Goal: Transaction & Acquisition: Purchase product/service

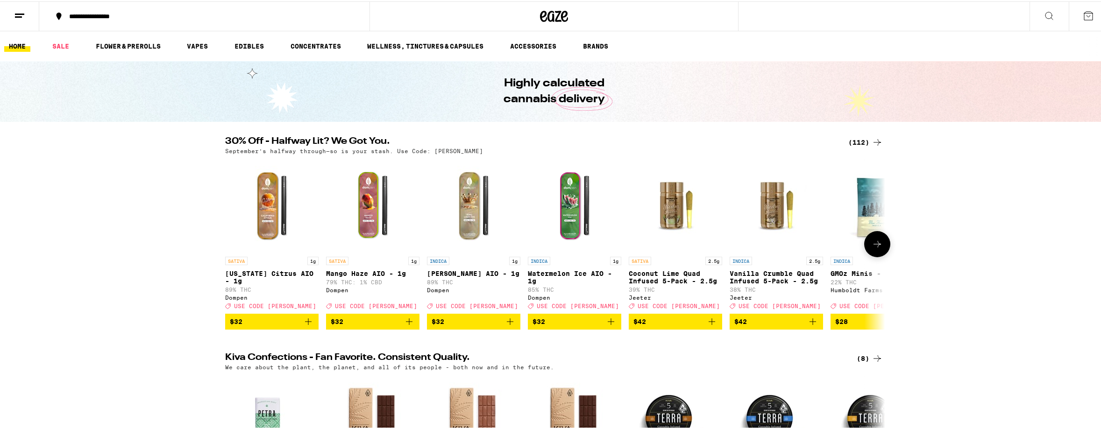
click at [873, 243] on icon at bounding box center [877, 242] width 11 height 11
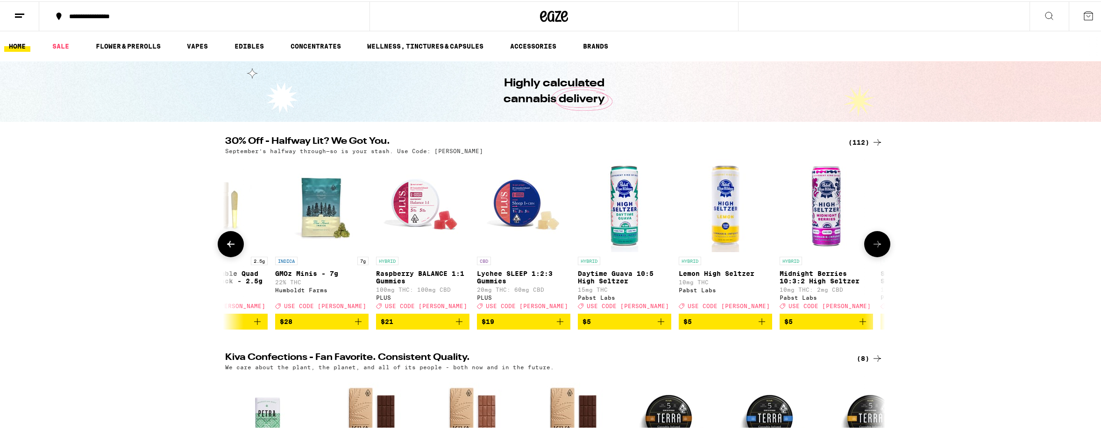
scroll to position [0, 556]
click at [409, 202] on img "Open page for Raspberry BALANCE 1:1 Gummies from PLUS" at bounding box center [422, 203] width 93 height 93
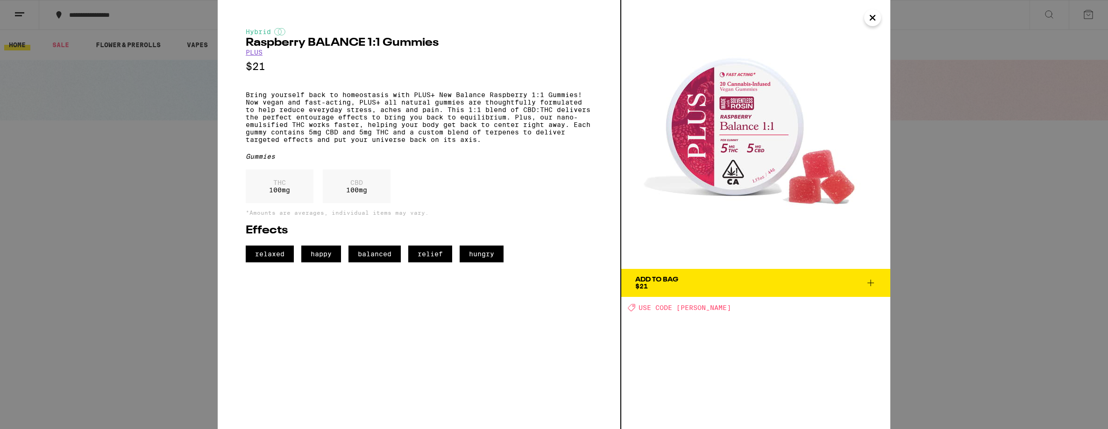
click at [874, 281] on icon at bounding box center [870, 282] width 11 height 11
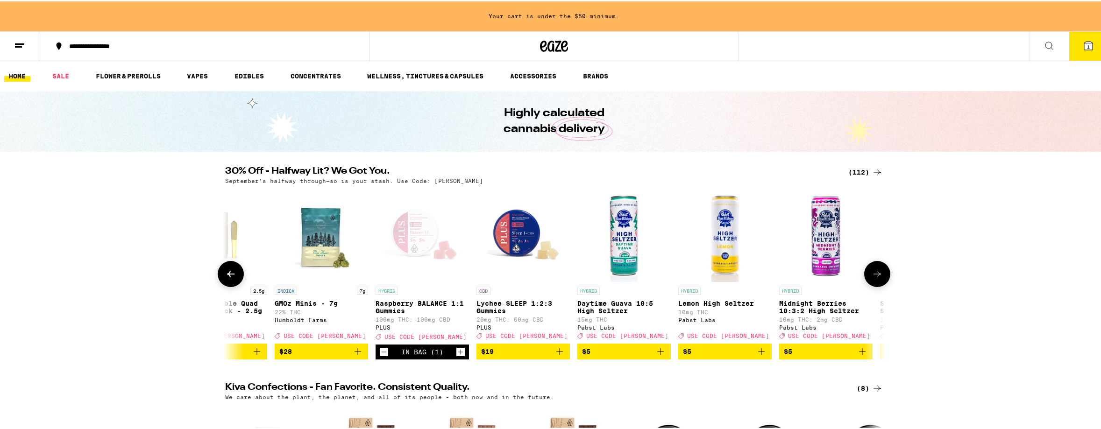
click at [458, 354] on icon "Increment" at bounding box center [460, 350] width 5 height 5
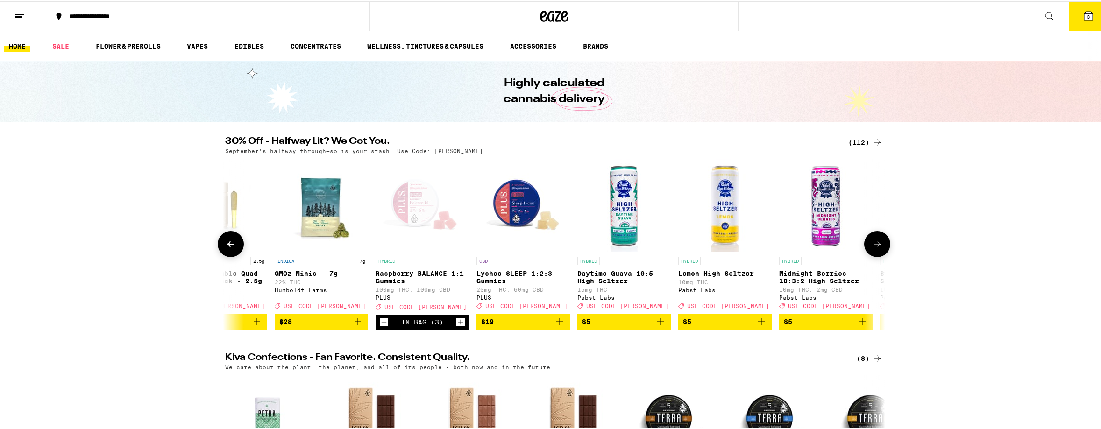
click at [459, 324] on icon "Increment" at bounding box center [460, 320] width 8 height 11
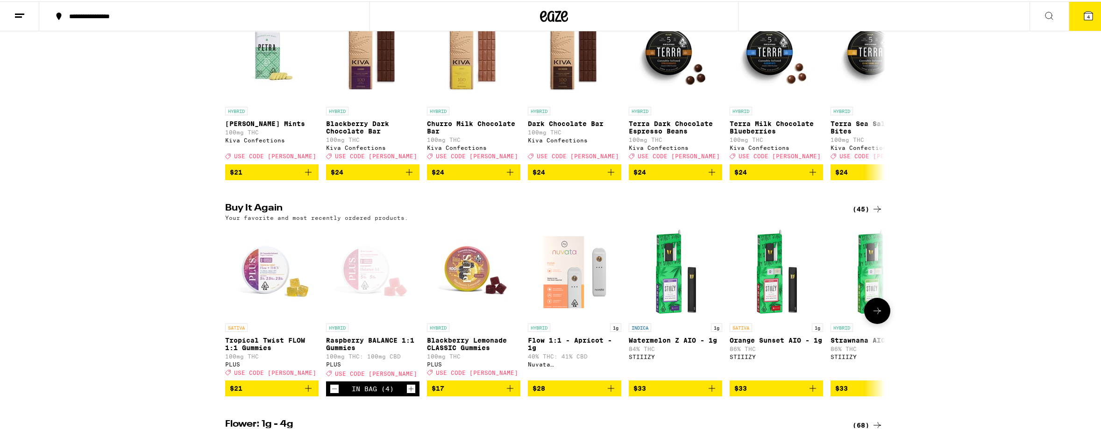
scroll to position [475, 0]
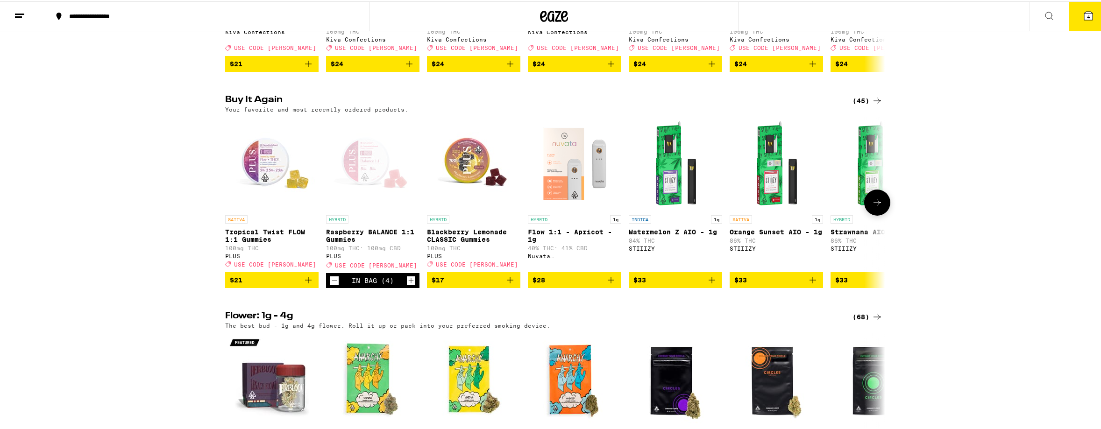
click at [305, 282] on icon "Add to bag" at bounding box center [308, 279] width 7 height 7
click at [306, 285] on icon "Increment" at bounding box center [310, 279] width 8 height 11
click at [506, 284] on icon "Add to bag" at bounding box center [509, 278] width 11 height 11
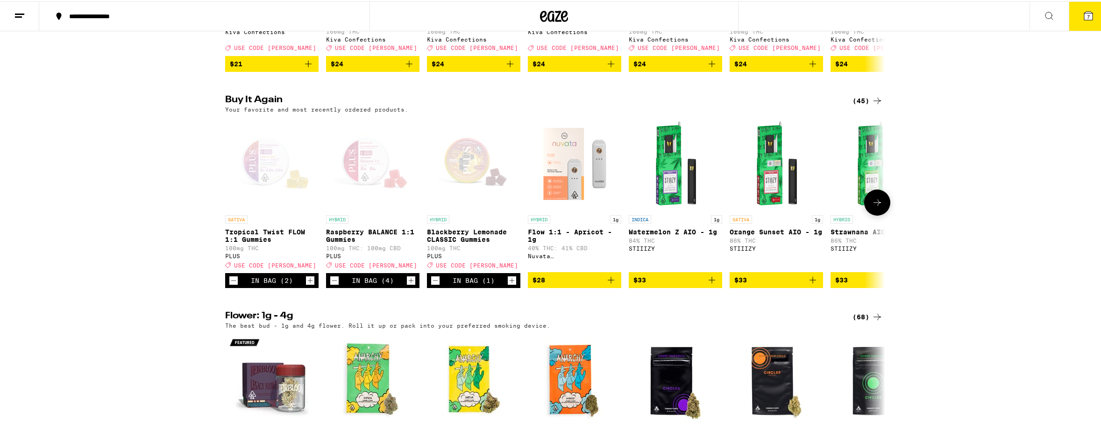
click at [463, 188] on div "Open page for Blackberry Lemonade CLASSIC Gummies from PLUS" at bounding box center [473, 162] width 93 height 93
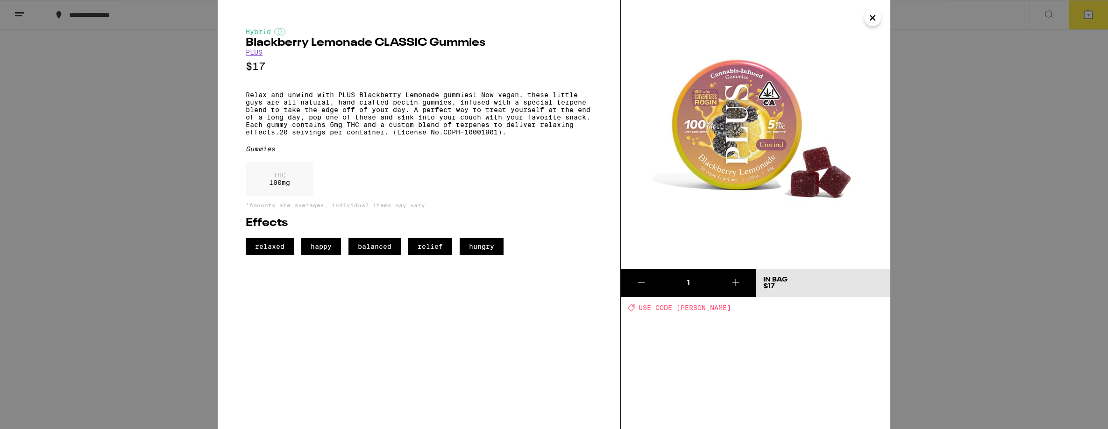
click at [870, 14] on icon "Close" at bounding box center [872, 18] width 11 height 14
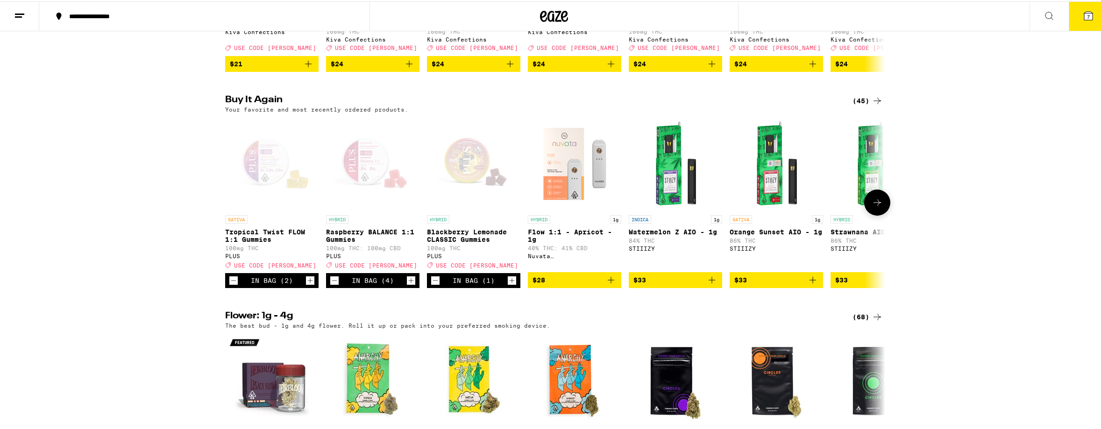
click at [511, 285] on icon "Increment" at bounding box center [512, 279] width 8 height 11
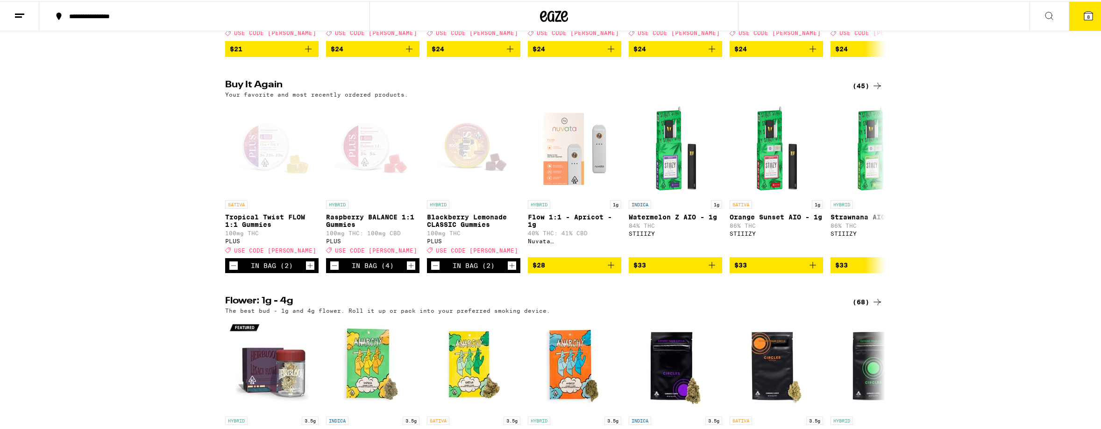
scroll to position [503, 0]
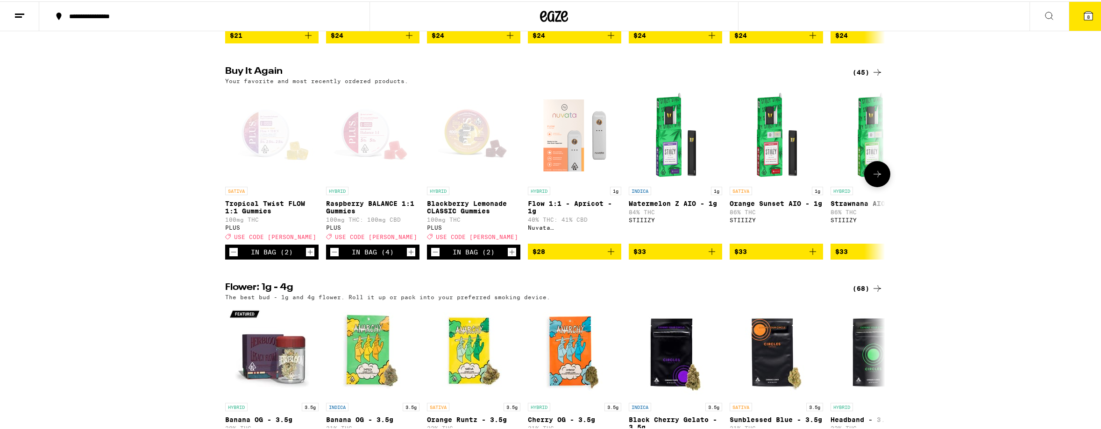
click at [605, 256] on icon "Add to bag" at bounding box center [610, 250] width 11 height 11
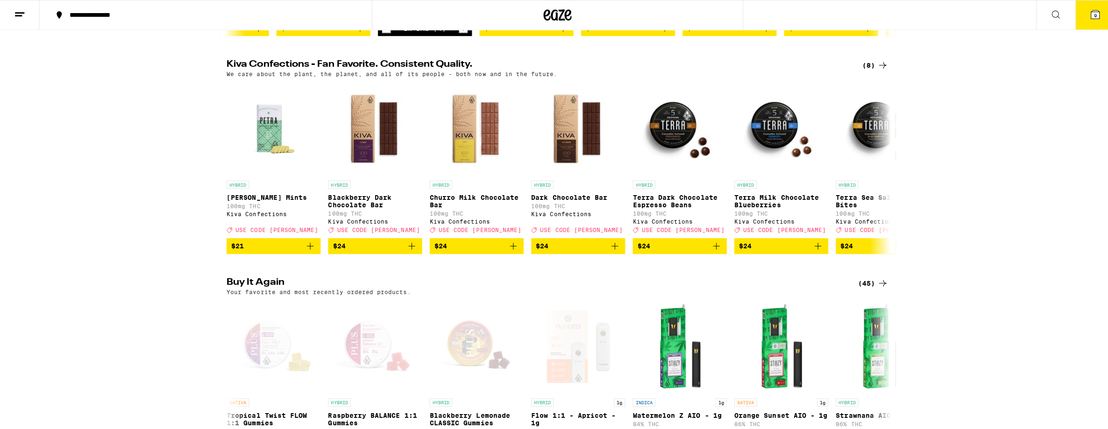
scroll to position [40, 0]
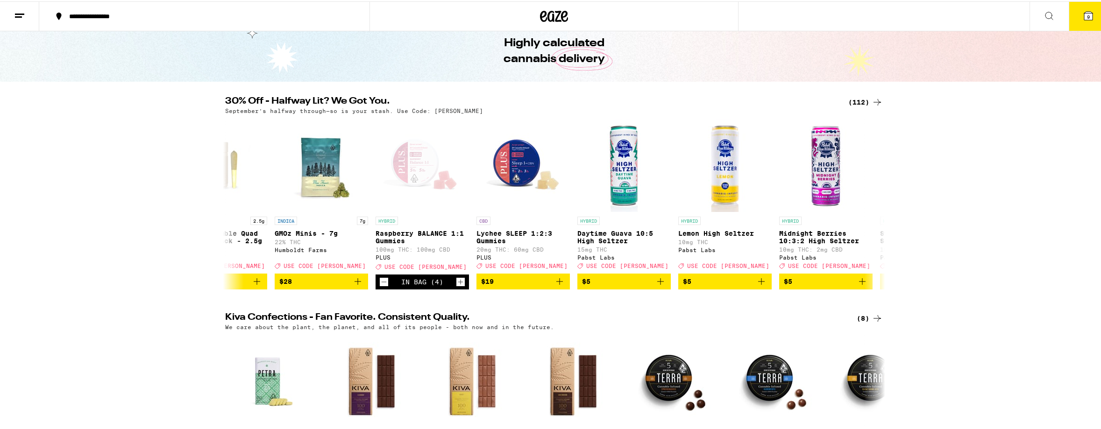
click at [1084, 11] on icon at bounding box center [1088, 14] width 8 height 8
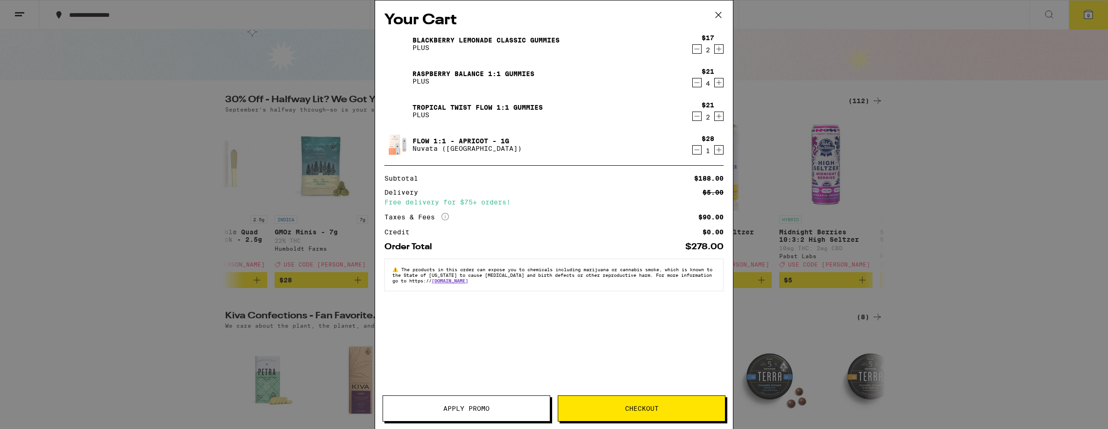
click at [125, 58] on div "Your Cart Blackberry Lemonade CLASSIC Gummies PLUS $17 2 Raspberry BALANCE 1:1 …" at bounding box center [554, 214] width 1108 height 429
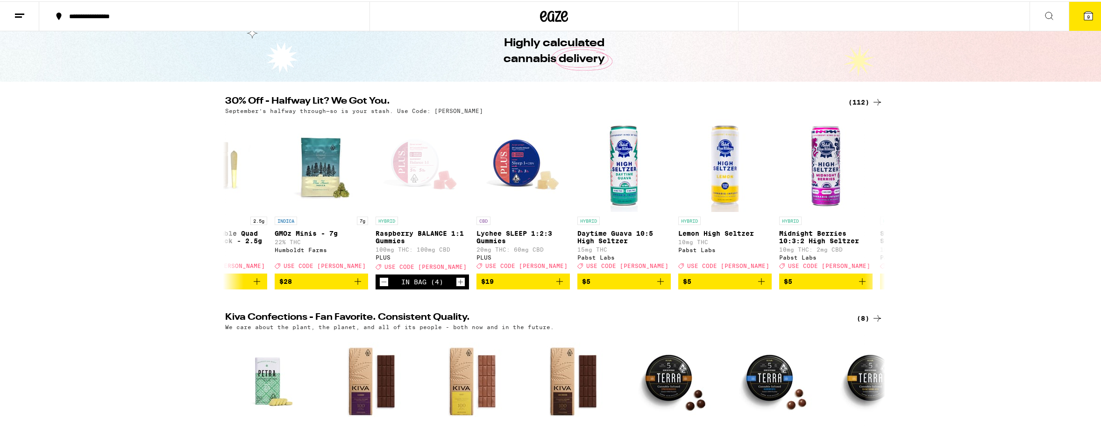
click at [26, 12] on button at bounding box center [19, 14] width 39 height 29
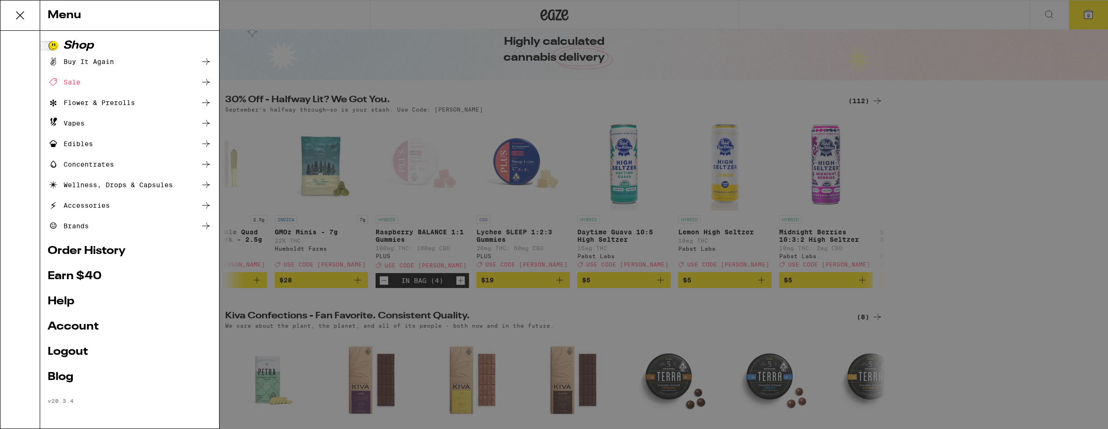
click at [570, 110] on div "Menu Shop Buy It Again Sale Flower & Prerolls Vapes Edibles Concentrates Wellne…" at bounding box center [554, 214] width 1108 height 429
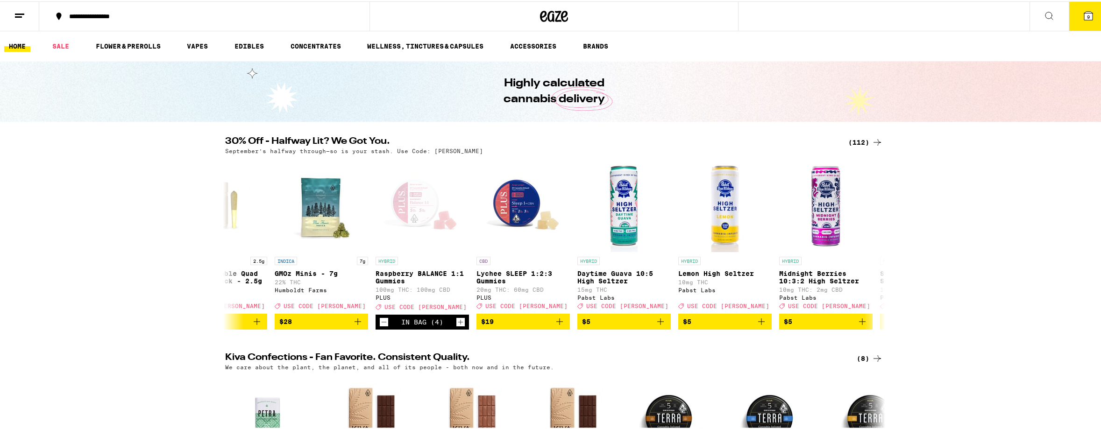
click at [22, 14] on icon at bounding box center [19, 14] width 11 height 11
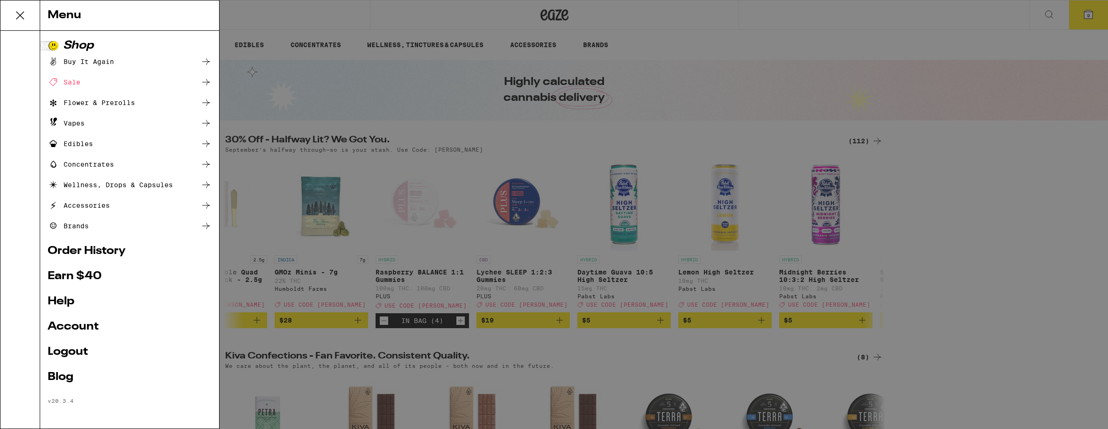
click at [311, 49] on div "Menu Shop Buy It Again Sale Flower & Prerolls Vapes Edibles Concentrates Wellne…" at bounding box center [554, 214] width 1108 height 429
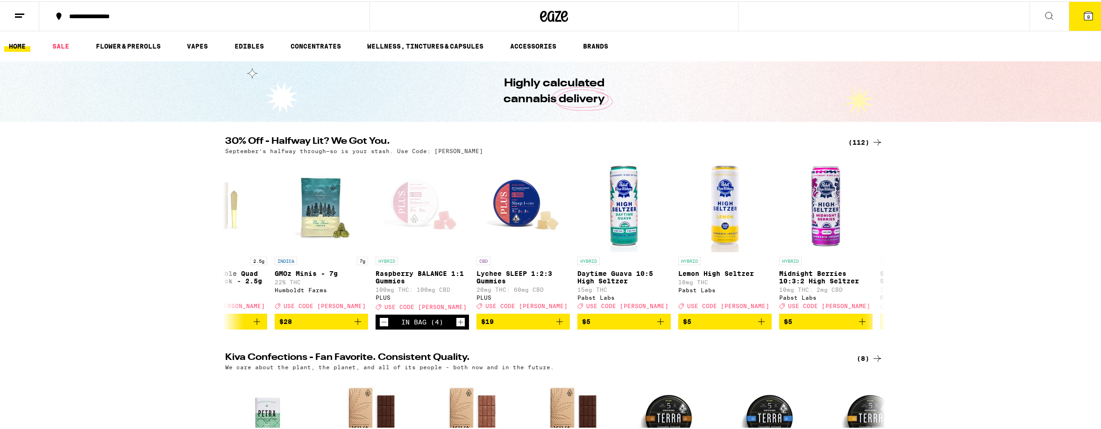
click at [1087, 16] on button "9" at bounding box center [1088, 14] width 39 height 29
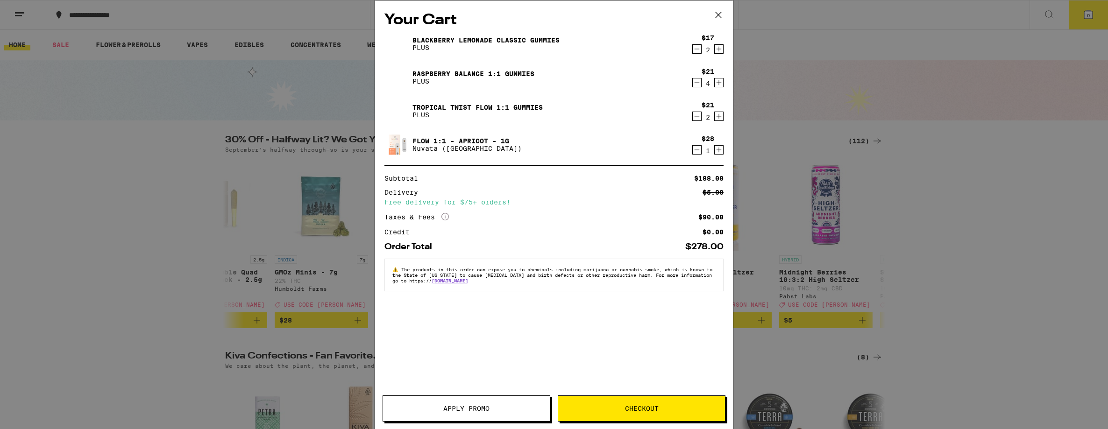
click at [114, 211] on div "Your Cart Blackberry Lemonade CLASSIC Gummies PLUS $17 2 Raspberry BALANCE 1:1 …" at bounding box center [554, 214] width 1108 height 429
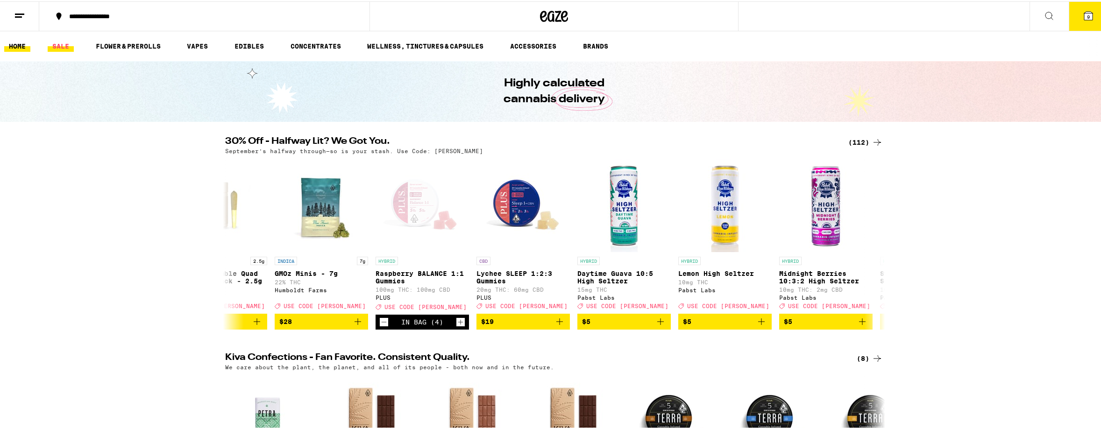
click at [67, 42] on link "SALE" at bounding box center [61, 44] width 26 height 11
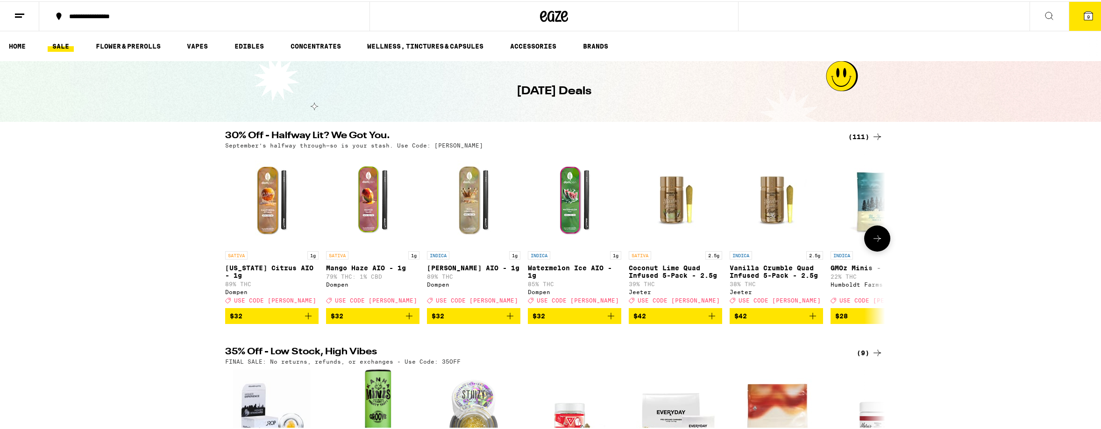
click at [877, 234] on button at bounding box center [877, 237] width 26 height 26
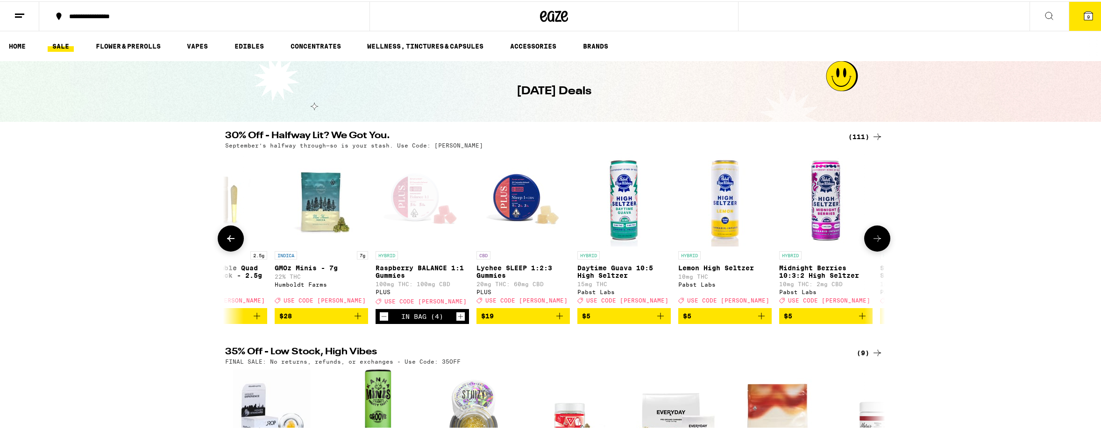
click at [878, 239] on icon at bounding box center [877, 237] width 11 height 11
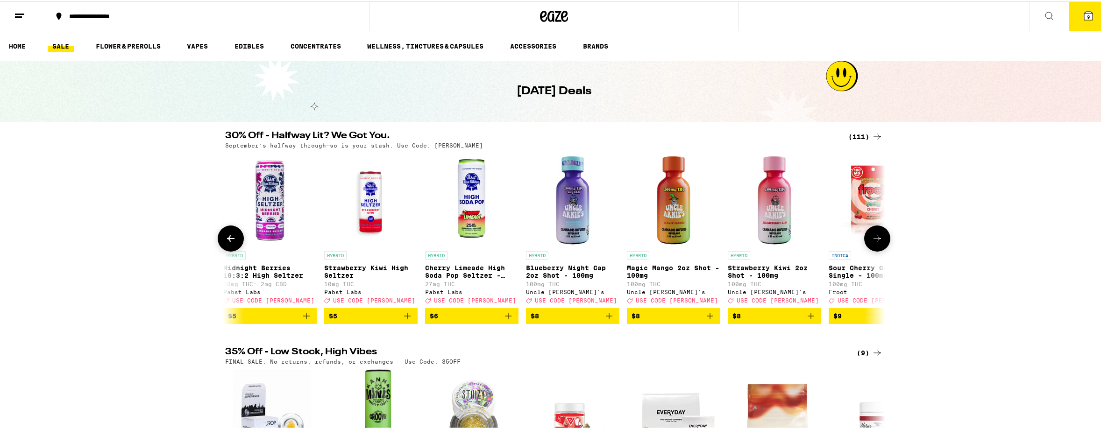
click at [878, 239] on icon at bounding box center [877, 237] width 11 height 11
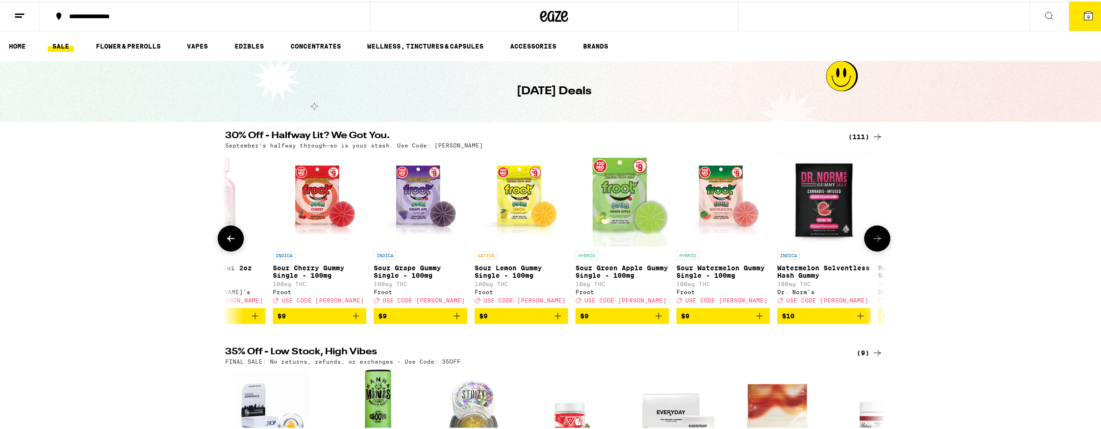
click at [878, 239] on icon at bounding box center [877, 237] width 11 height 11
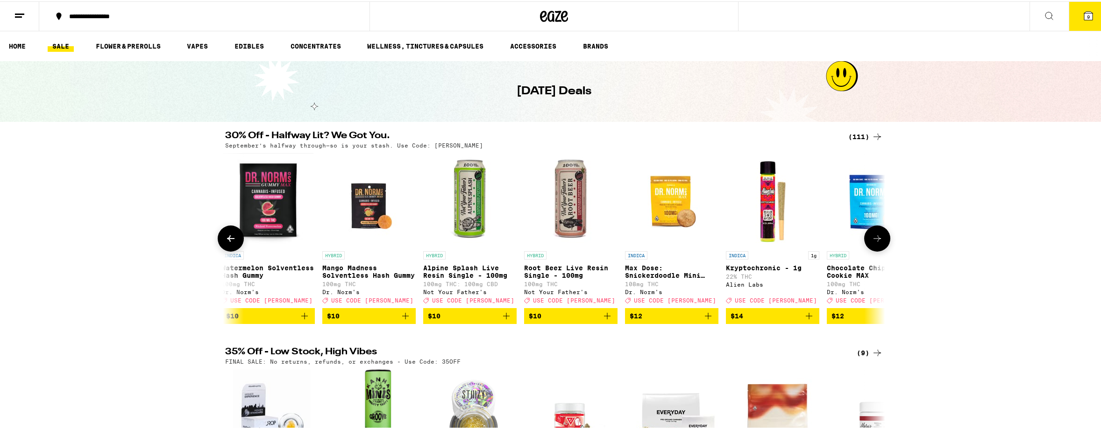
click at [878, 239] on icon at bounding box center [877, 237] width 11 height 11
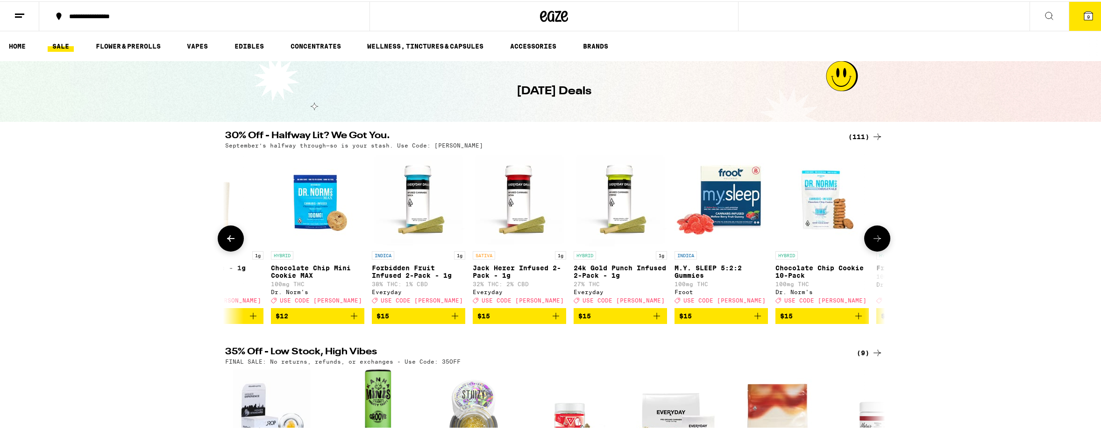
click at [878, 239] on icon at bounding box center [877, 237] width 11 height 11
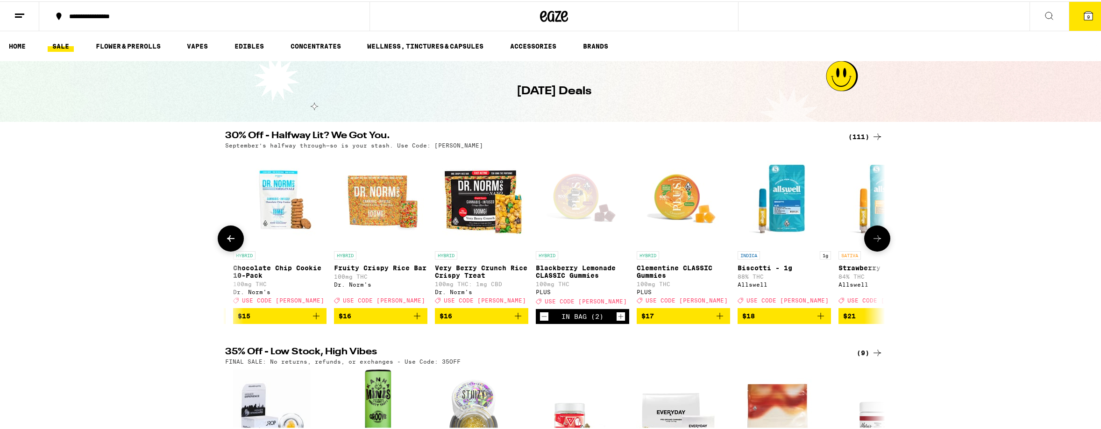
scroll to position [0, 3335]
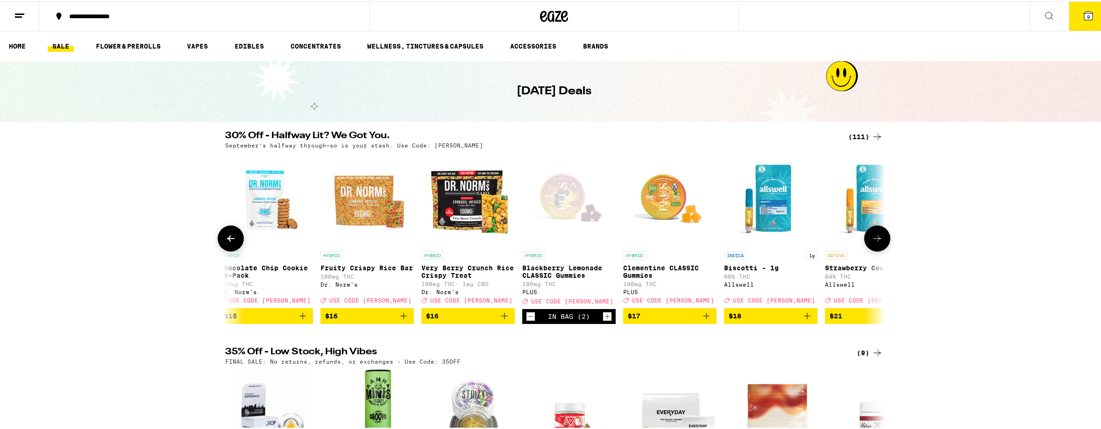
click at [568, 205] on div "Open page for Blackberry Lemonade CLASSIC Gummies from PLUS" at bounding box center [568, 198] width 93 height 93
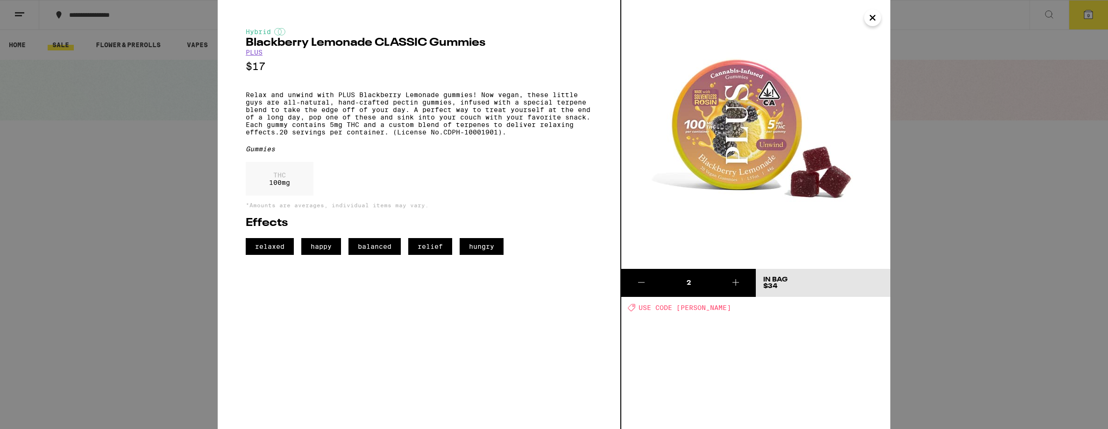
click at [961, 213] on div "Hybrid Blackberry Lemonade CLASSIC Gummies PLUS $17 Relax and unwind with PLUS …" at bounding box center [554, 214] width 1108 height 429
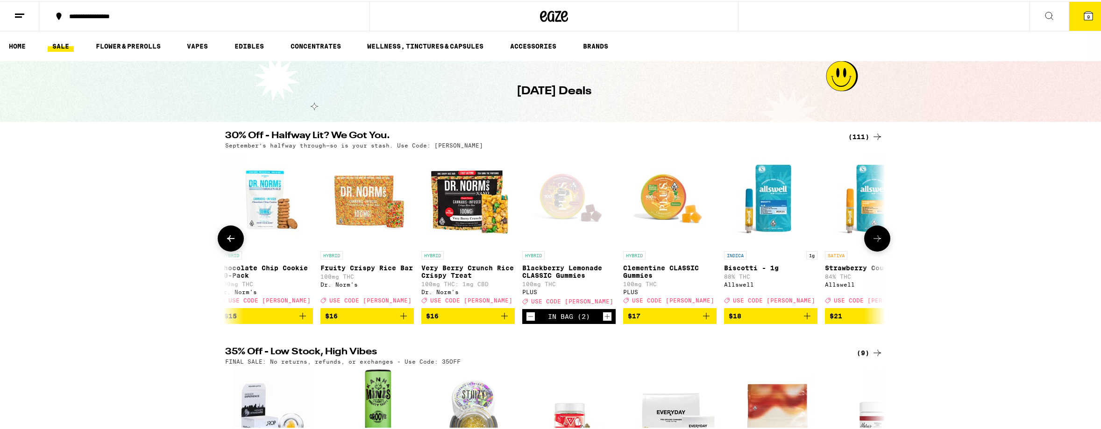
click at [683, 190] on img "Open page for Clementine CLASSIC Gummies from PLUS" at bounding box center [669, 198] width 93 height 93
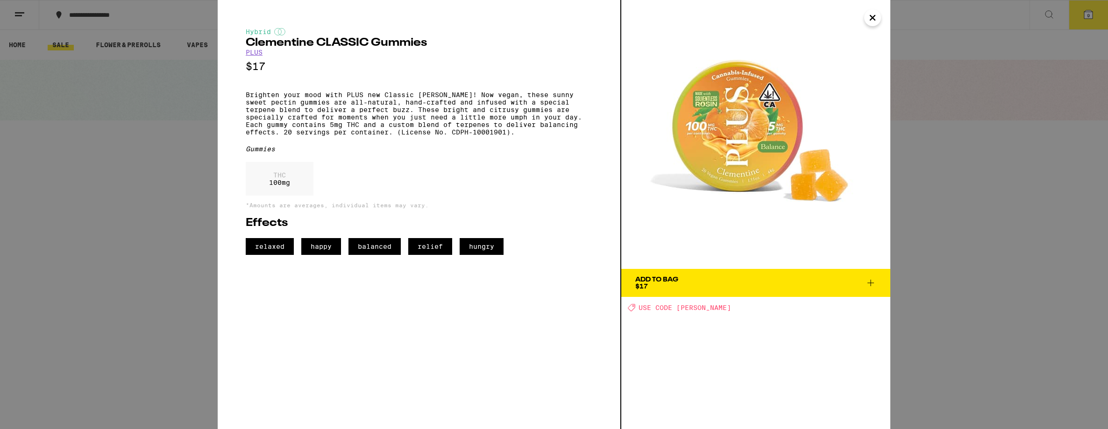
click at [662, 291] on button "Add To Bag $17" at bounding box center [755, 283] width 269 height 28
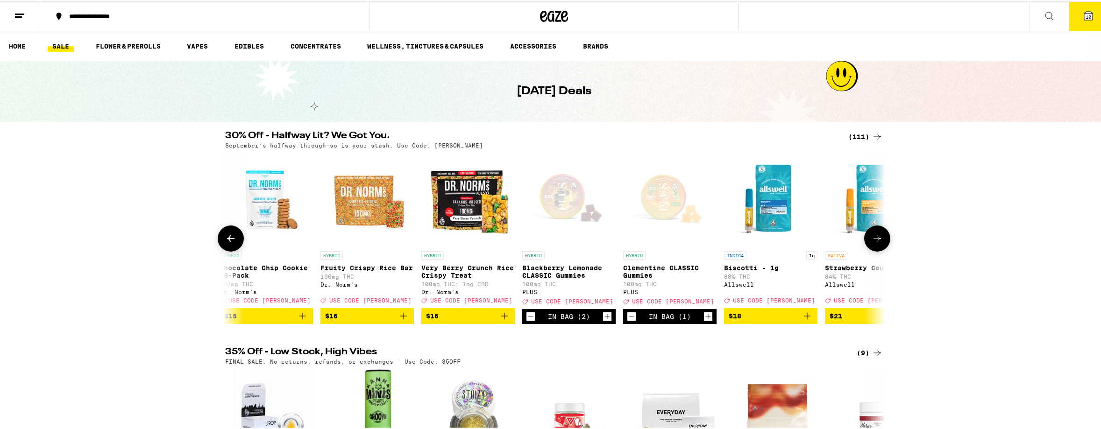
click at [705, 321] on icon "Increment" at bounding box center [708, 315] width 8 height 11
click at [547, 17] on icon at bounding box center [554, 14] width 14 height 11
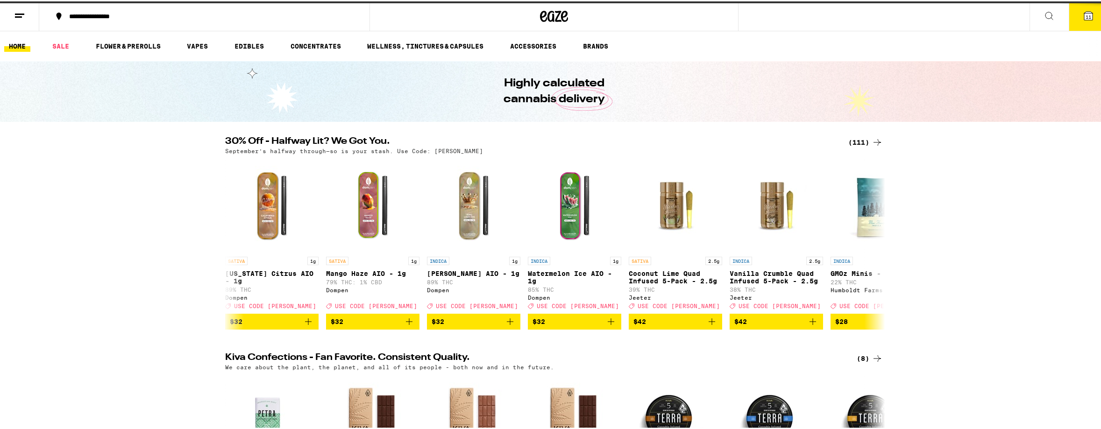
click at [19, 16] on icon at bounding box center [19, 14] width 11 height 11
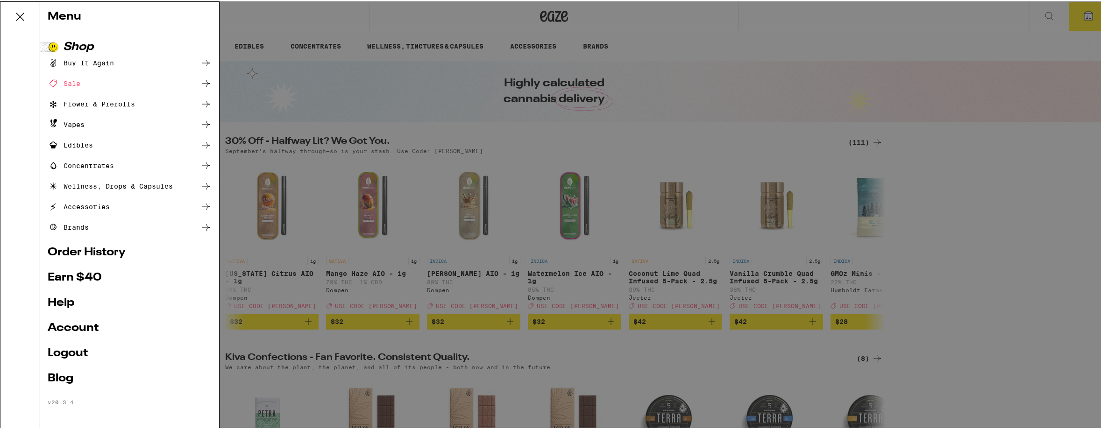
click at [18, 12] on div "Menu Shop Buy It Again Sale Flower & Prerolls Vapes Edibles Concentrates Wellne…" at bounding box center [554, 214] width 1108 height 429
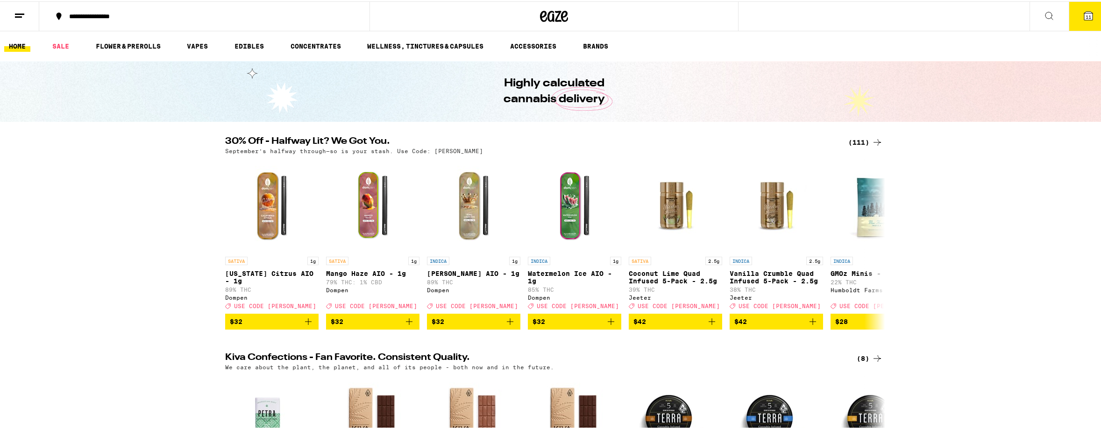
click at [18, 13] on line at bounding box center [19, 13] width 9 height 0
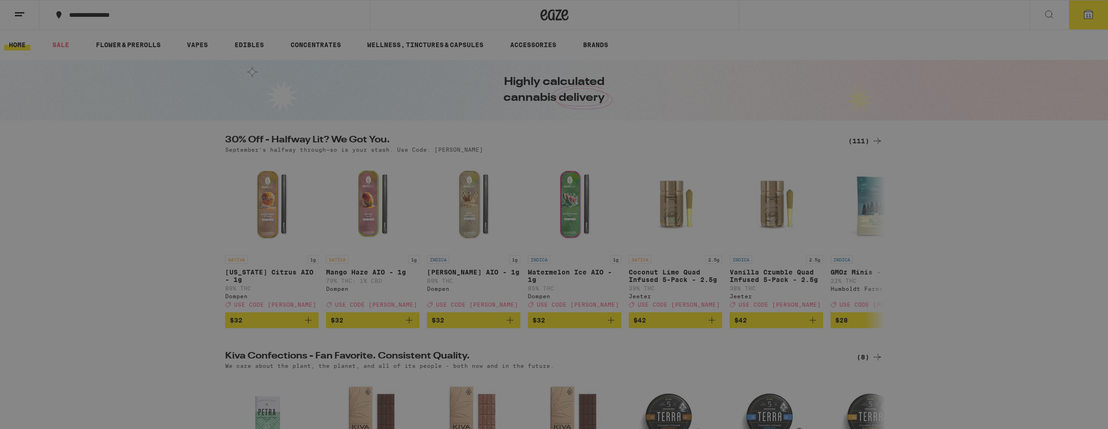
click at [86, 324] on link "Account" at bounding box center [130, 326] width 164 height 11
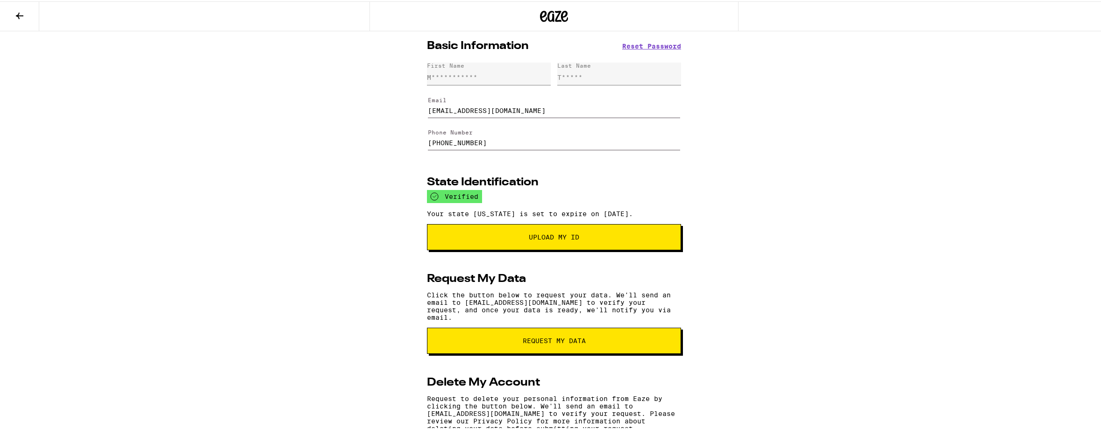
click at [18, 15] on icon at bounding box center [19, 14] width 7 height 7
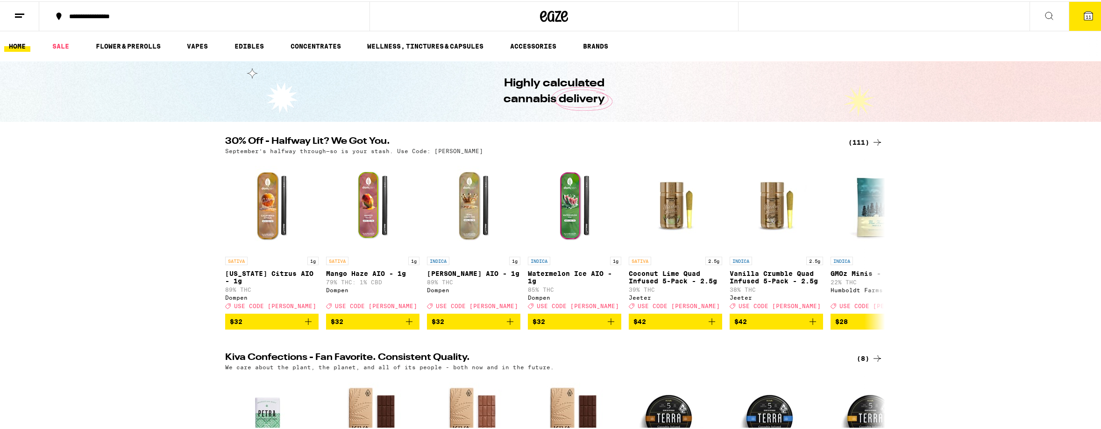
click at [1088, 11] on button "11" at bounding box center [1088, 14] width 39 height 29
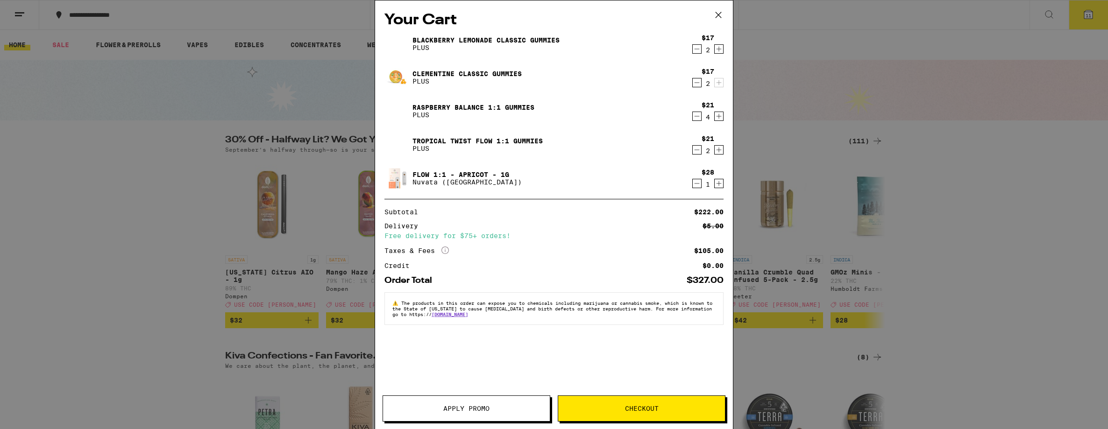
click at [464, 401] on button "Apply Promo" at bounding box center [467, 409] width 168 height 26
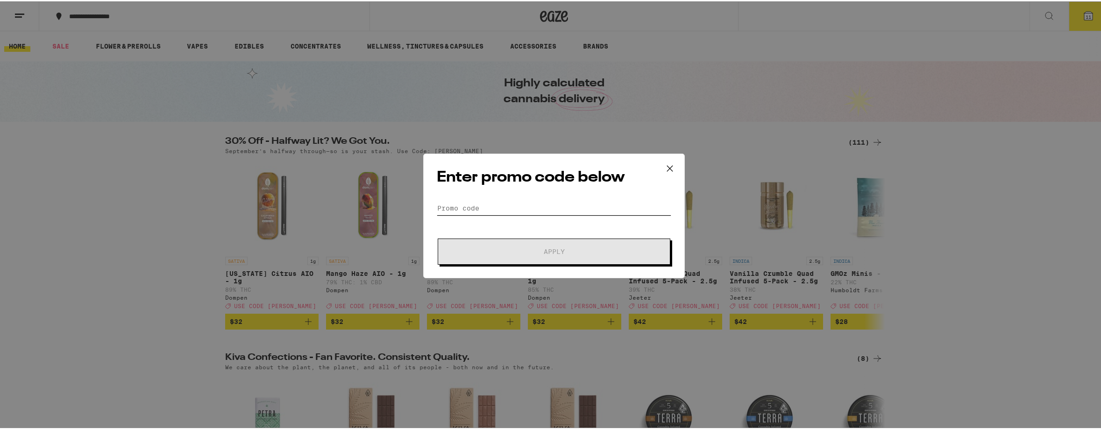
click at [443, 210] on input "Promo Code" at bounding box center [554, 207] width 234 height 14
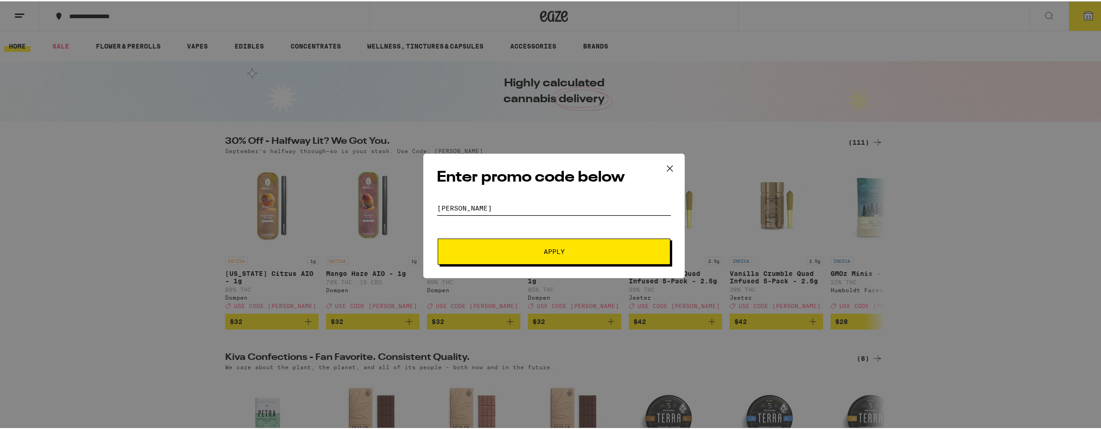
type input "litty"
click at [536, 246] on button "Apply" at bounding box center [554, 250] width 233 height 26
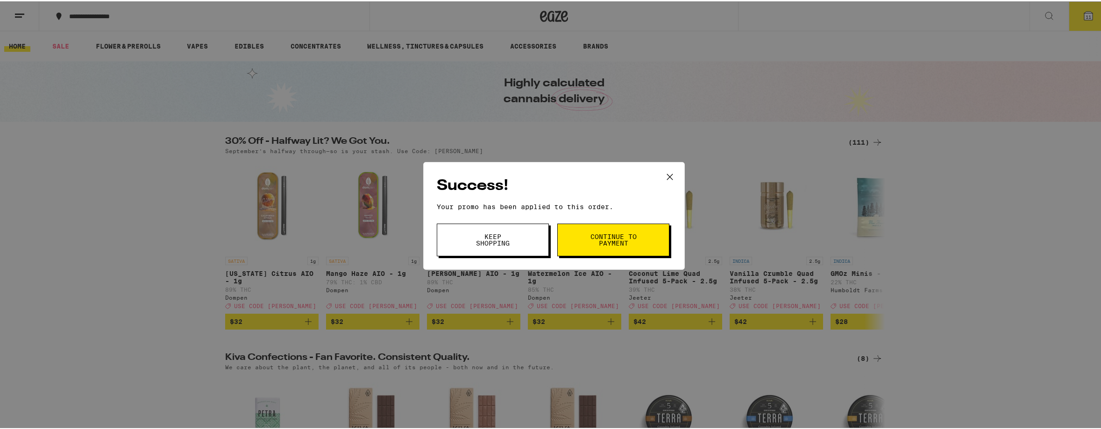
click at [668, 169] on icon at bounding box center [670, 176] width 14 height 14
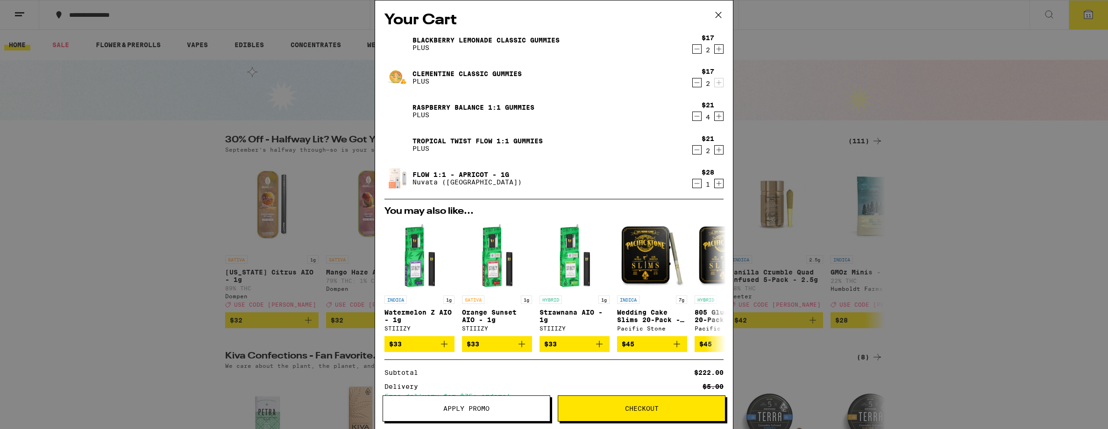
click at [695, 116] on icon "Decrement" at bounding box center [697, 116] width 5 height 0
click at [693, 118] on icon "Decrement" at bounding box center [697, 116] width 8 height 11
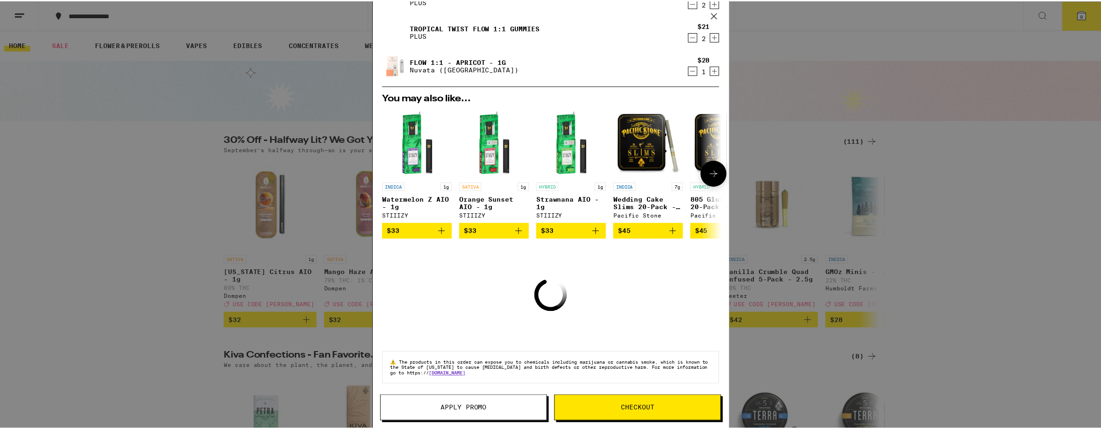
scroll to position [122, 0]
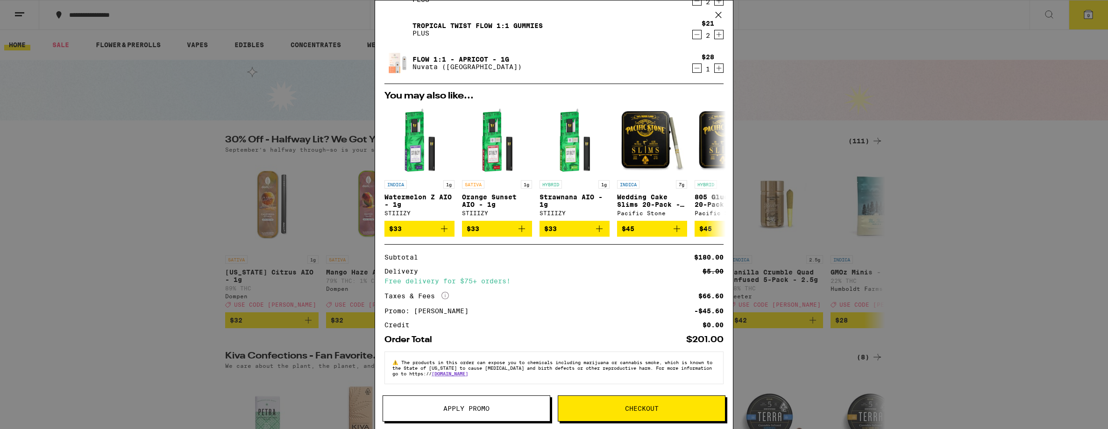
click at [5, 115] on div "Your Cart Blackberry Lemonade CLASSIC Gummies PLUS $17 2 Clementine CLASSIC Gum…" at bounding box center [554, 214] width 1108 height 429
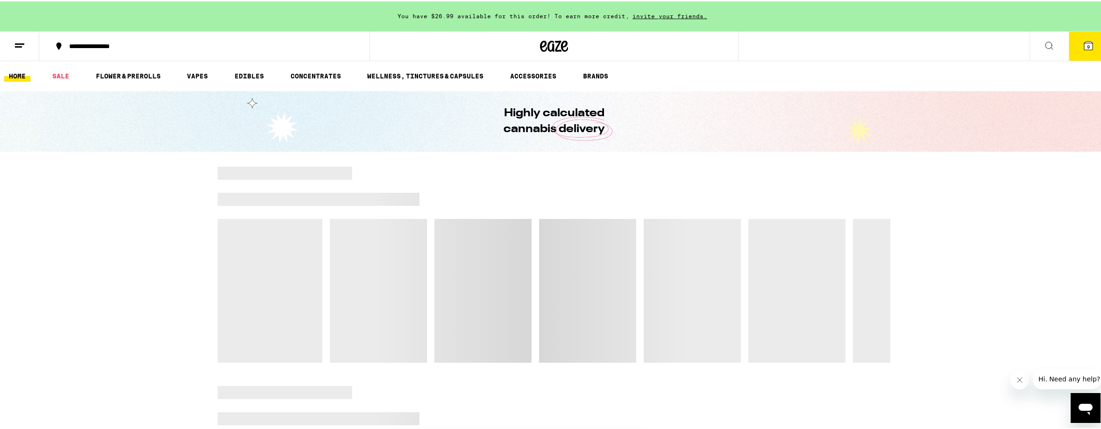
click at [1087, 47] on span "9" at bounding box center [1088, 46] width 3 height 6
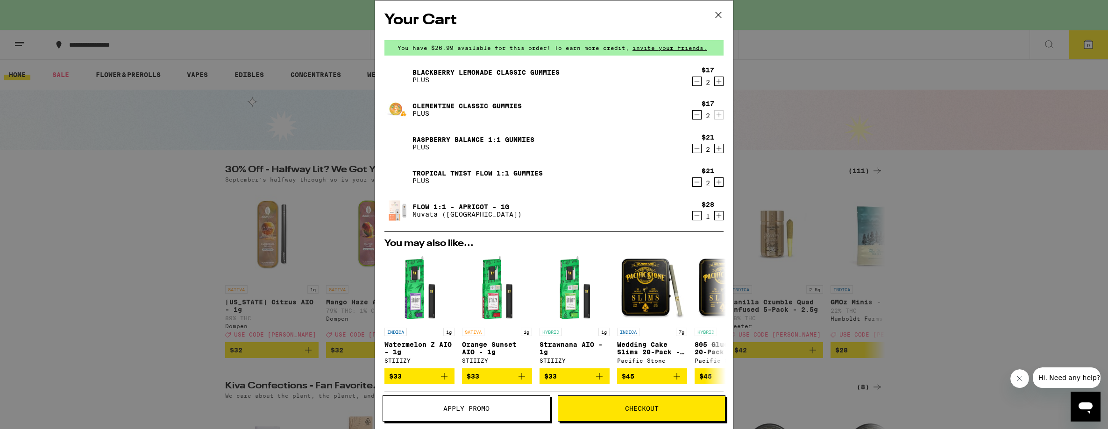
click at [613, 401] on button "Checkout" at bounding box center [642, 409] width 168 height 26
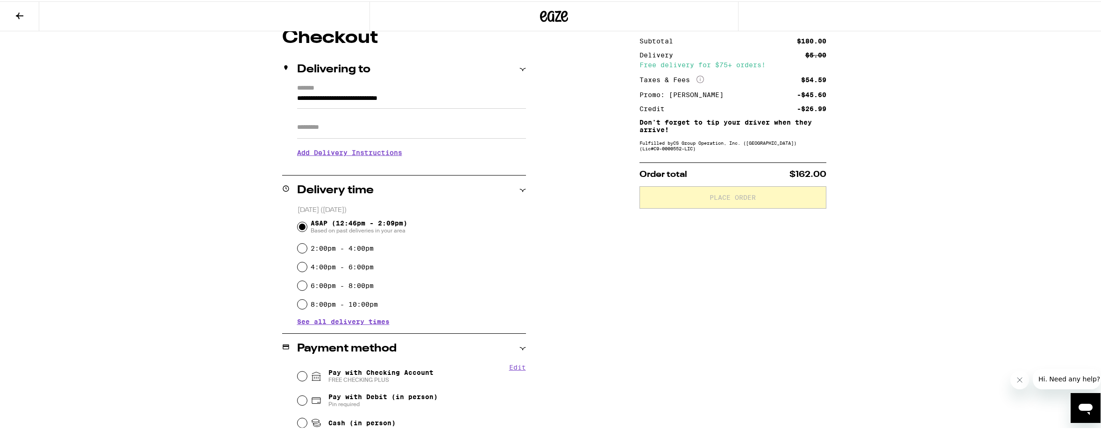
scroll to position [136, 0]
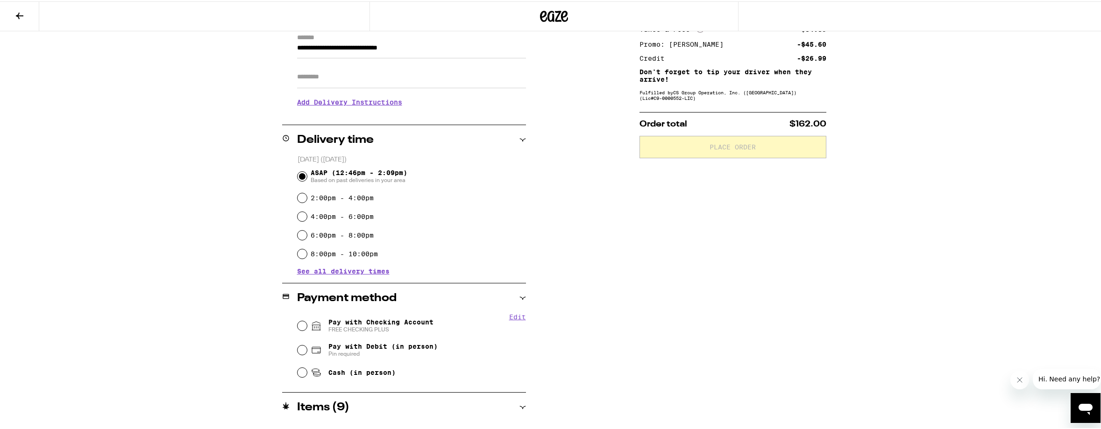
click at [387, 324] on span "Pay with Checking Account FREE CHECKING PLUS" at bounding box center [380, 324] width 105 height 15
click at [307, 324] on input "Pay with Checking Account FREE CHECKING PLUS" at bounding box center [302, 324] width 9 height 9
radio input "true"
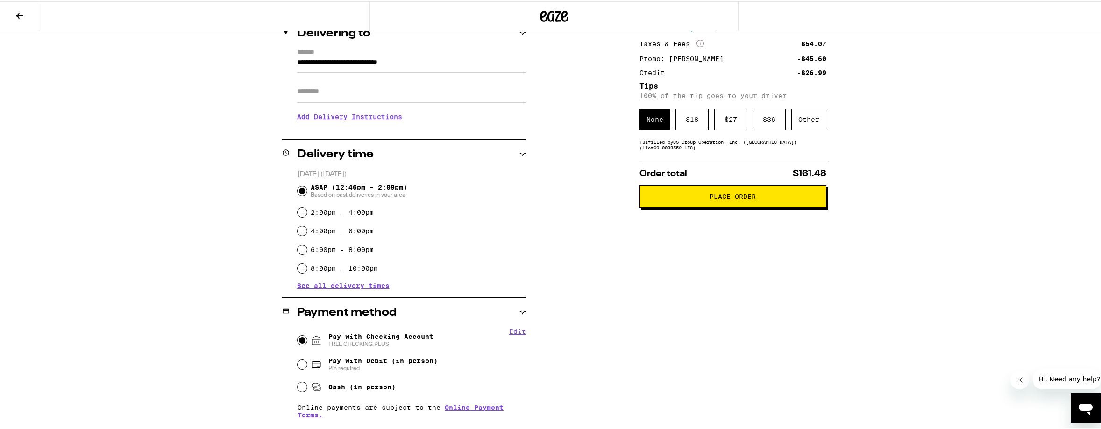
scroll to position [7, 0]
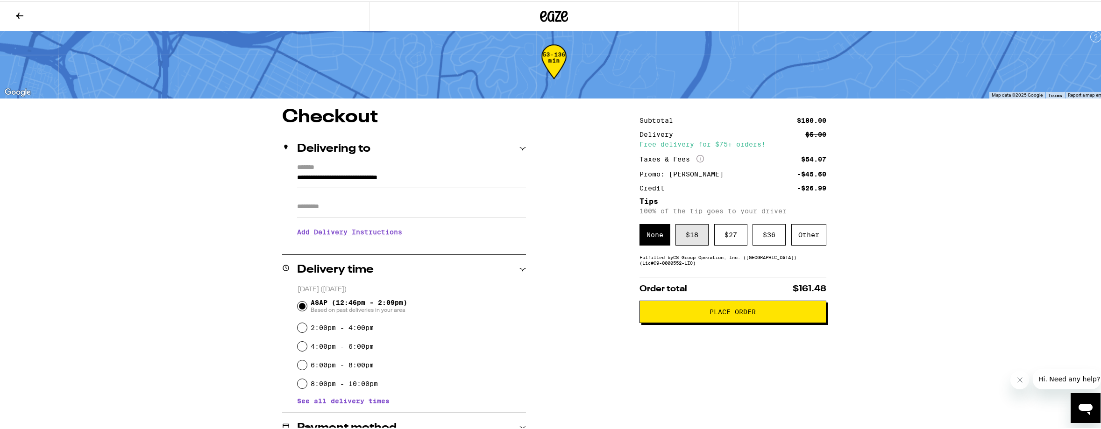
click at [695, 232] on div "$ 18" at bounding box center [691, 233] width 33 height 21
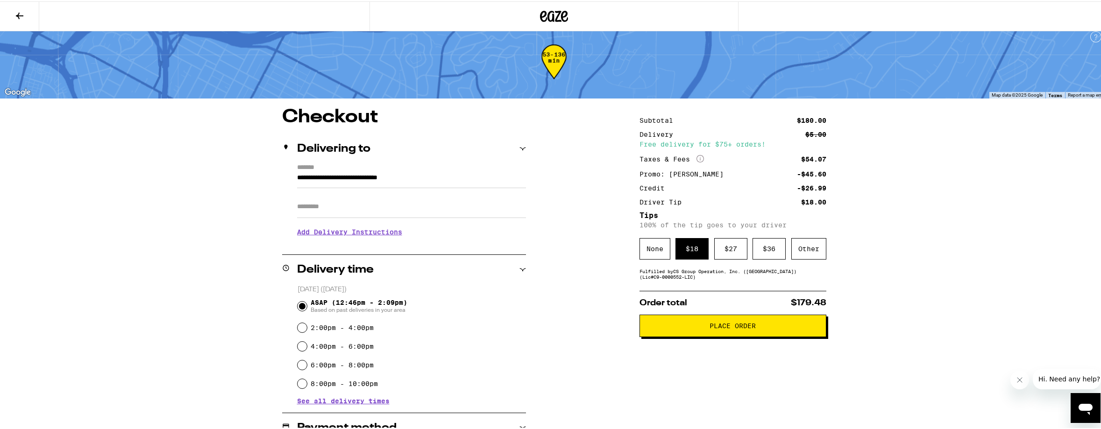
click at [716, 327] on span "Place Order" at bounding box center [733, 324] width 46 height 7
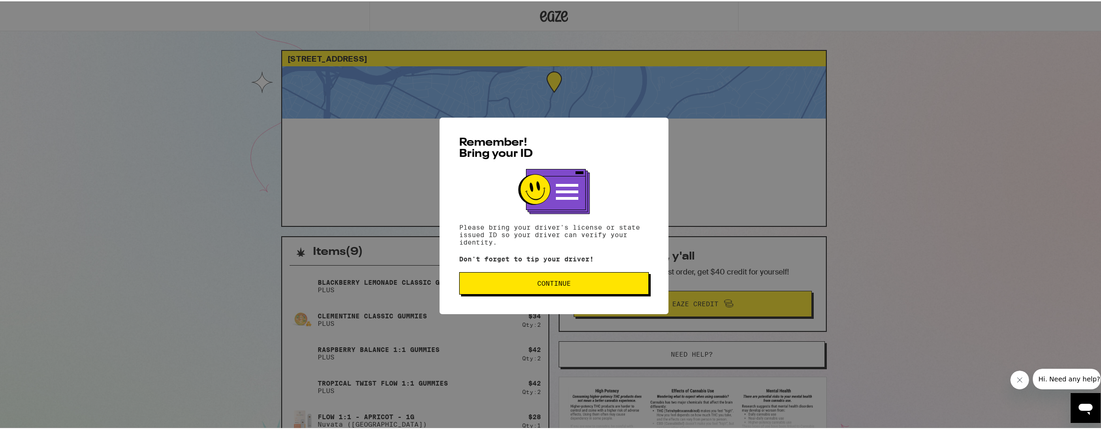
click at [544, 282] on span "Continue" at bounding box center [554, 282] width 34 height 7
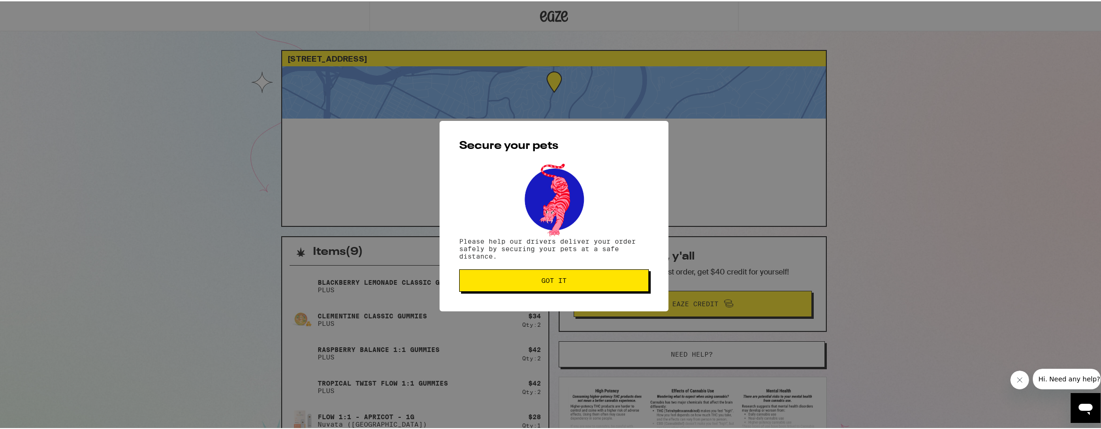
click at [543, 281] on span "Got it" at bounding box center [553, 279] width 25 height 7
